Goal: Task Accomplishment & Management: Manage account settings

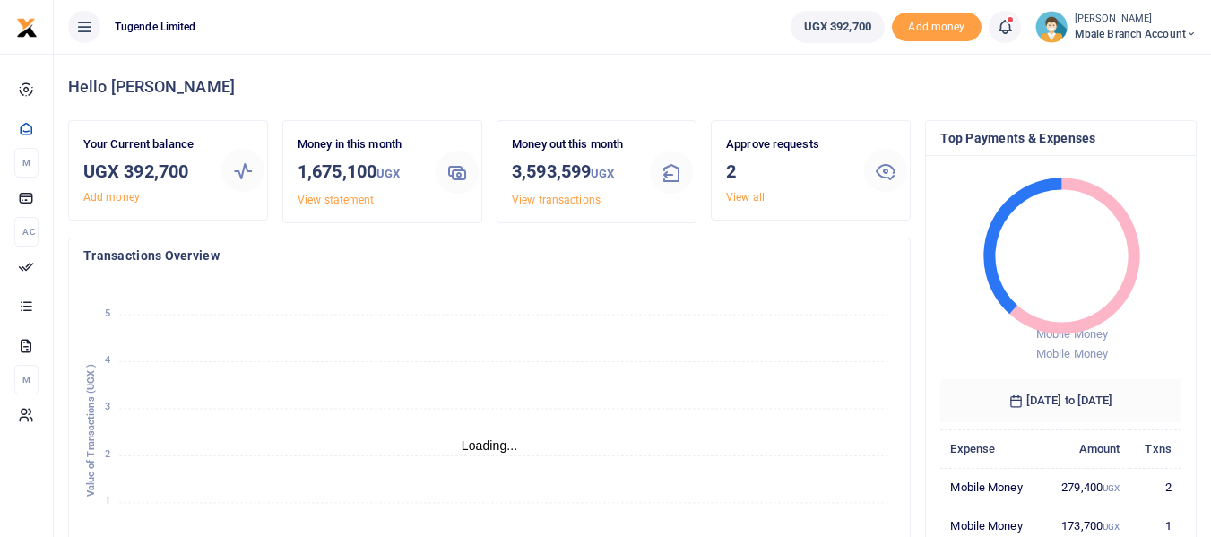
scroll to position [14, 14]
click at [760, 198] on link "View all" at bounding box center [745, 197] width 39 height 13
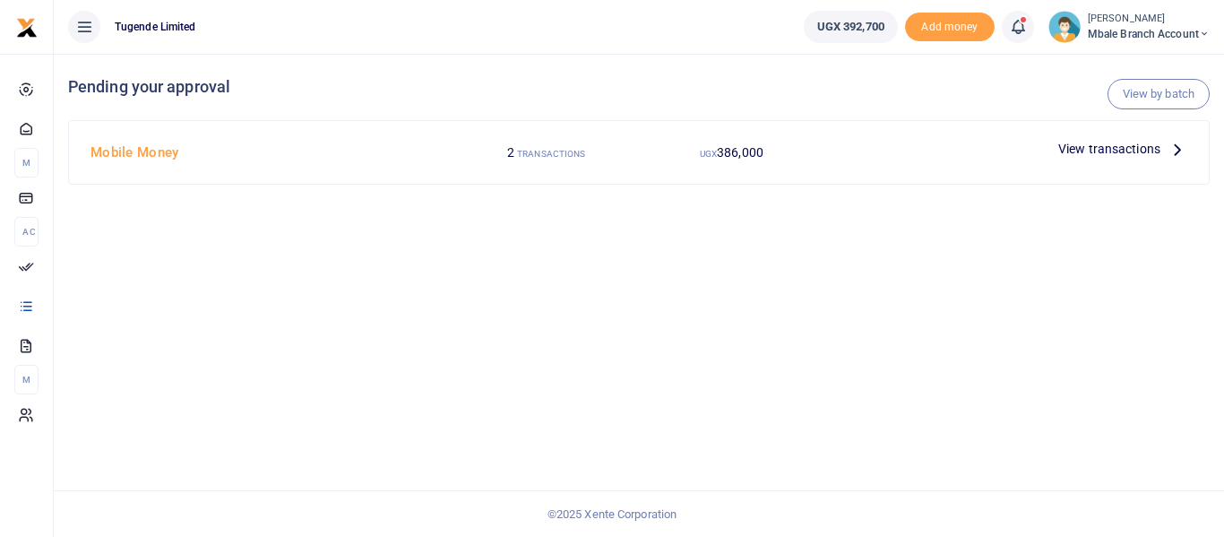
click at [1079, 146] on span "View transactions" at bounding box center [1109, 149] width 102 height 20
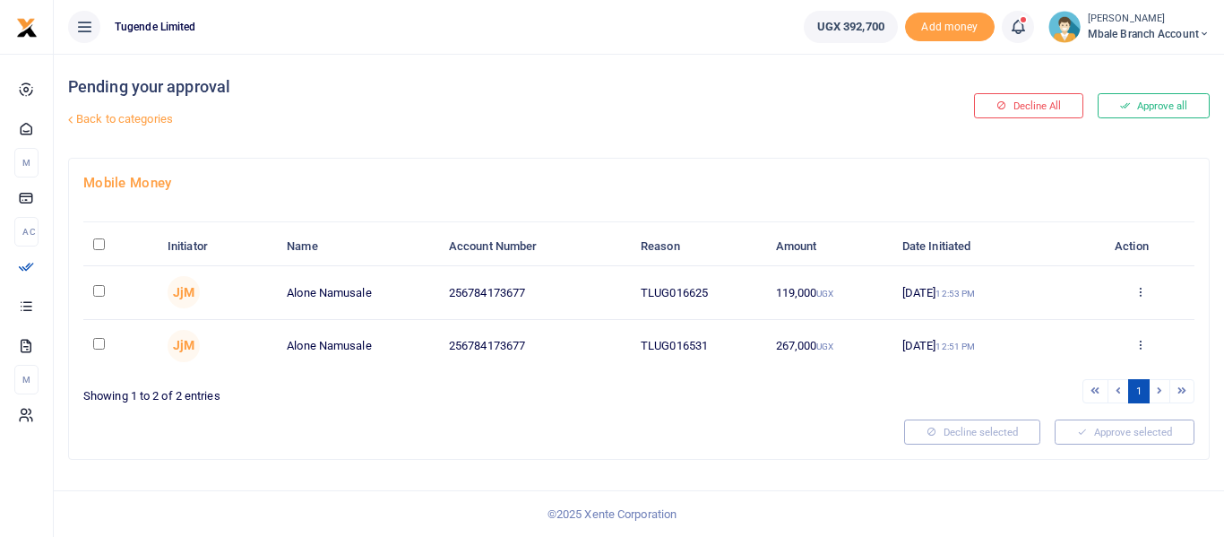
click at [99, 244] on input "\a \a : activate to sort column descending" at bounding box center [99, 244] width 12 height 12
checkbox input "true"
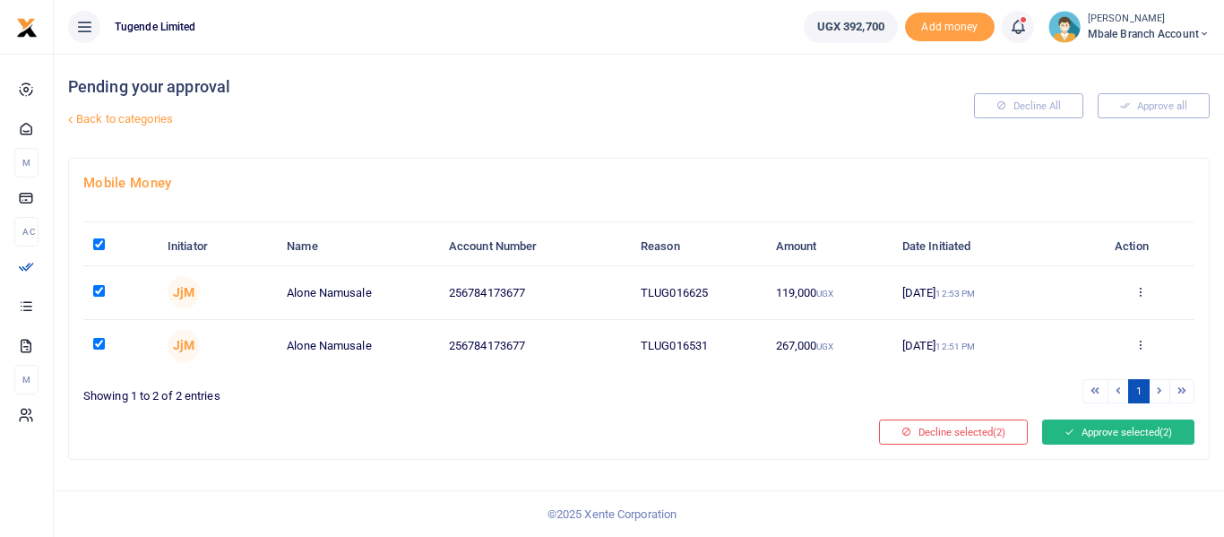
click at [1121, 428] on button "Approve selected (2)" at bounding box center [1118, 431] width 152 height 25
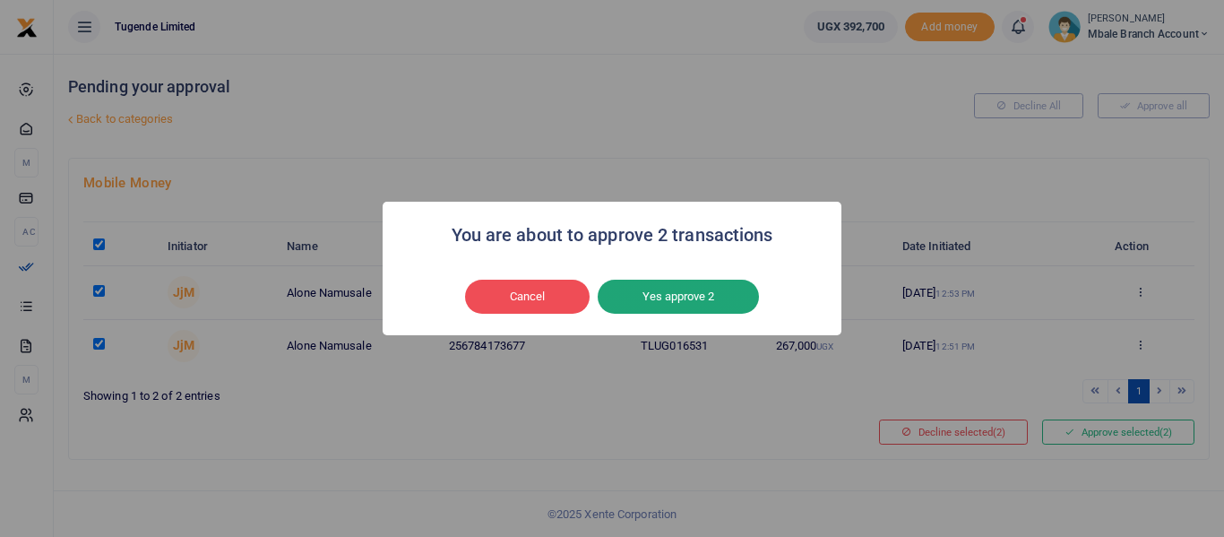
click at [719, 292] on button "Yes approve 2" at bounding box center [678, 297] width 161 height 34
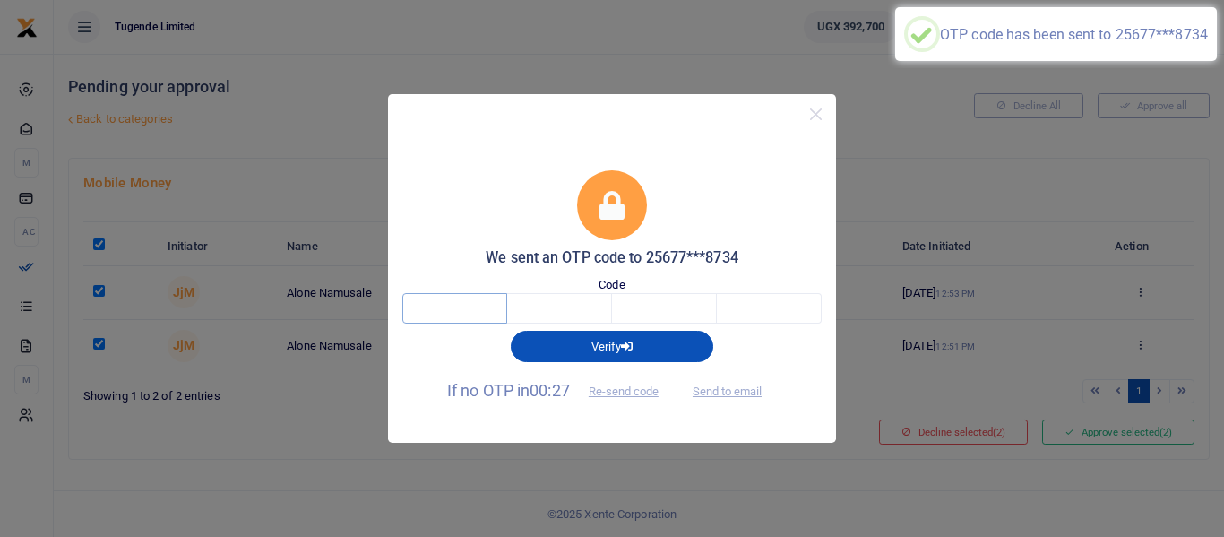
click at [449, 313] on input "text" at bounding box center [454, 308] width 105 height 30
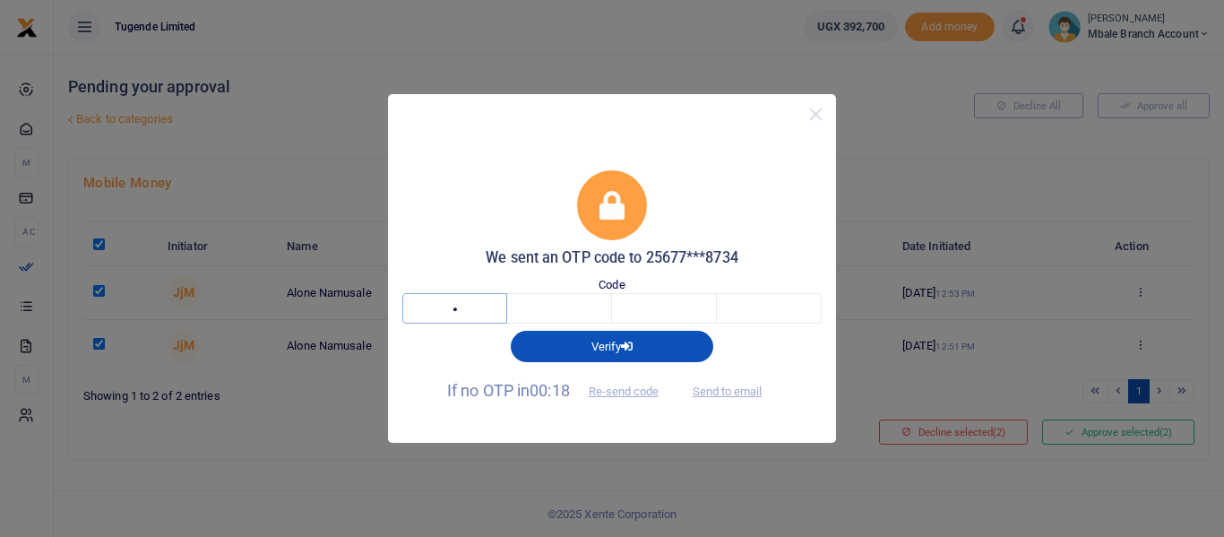
type input "8"
type input "2"
type input "1"
type input "0"
